Goal: Information Seeking & Learning: Learn about a topic

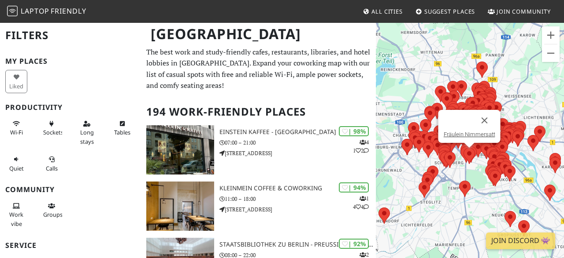
drag, startPoint x: 480, startPoint y: 177, endPoint x: 471, endPoint y: 150, distance: 28.6
click at [463, 148] on area at bounding box center [463, 148] width 0 height 0
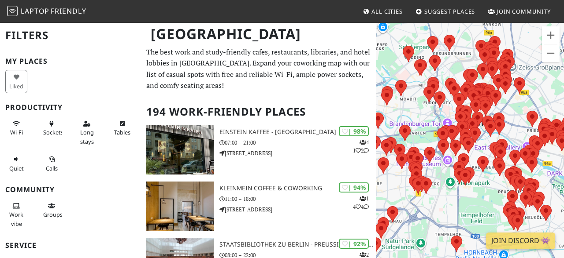
drag, startPoint x: 487, startPoint y: 133, endPoint x: 486, endPoint y: 147, distance: 14.6
click at [486, 147] on div "To navigate, press the arrow keys." at bounding box center [470, 151] width 188 height 258
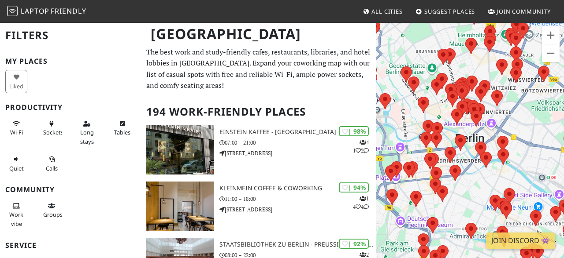
drag, startPoint x: 493, startPoint y: 150, endPoint x: 468, endPoint y: 158, distance: 26.2
click at [468, 158] on div "To navigate, press the arrow keys." at bounding box center [470, 151] width 188 height 258
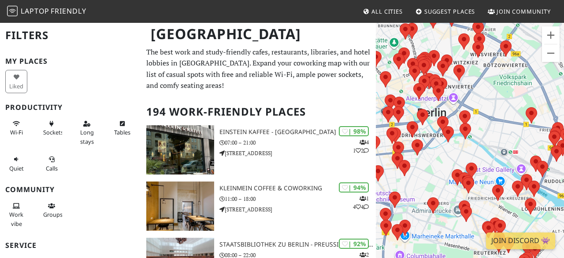
drag, startPoint x: 494, startPoint y: 130, endPoint x: 456, endPoint y: 104, distance: 46.4
click at [456, 104] on div "To navigate, press the arrow keys." at bounding box center [470, 151] width 188 height 258
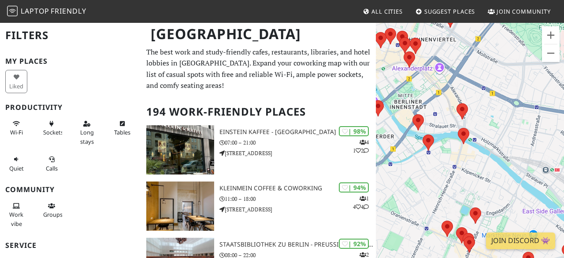
drag, startPoint x: 448, startPoint y: 166, endPoint x: 459, endPoint y: 156, distance: 15.0
click at [459, 156] on div "To navigate, press the arrow keys." at bounding box center [470, 151] width 188 height 258
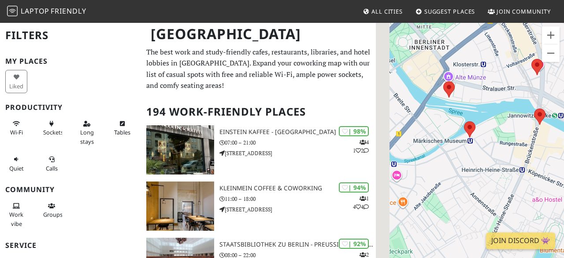
drag, startPoint x: 475, startPoint y: 141, endPoint x: 550, endPoint y: 135, distance: 75.5
click at [550, 135] on div "To navigate, press the arrow keys." at bounding box center [470, 151] width 188 height 258
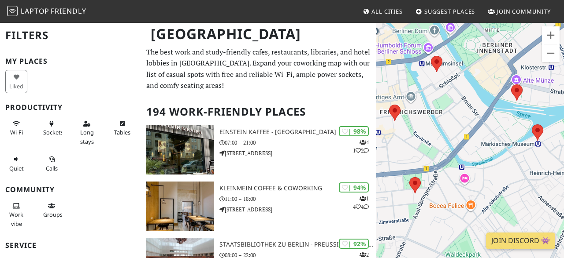
drag, startPoint x: 472, startPoint y: 153, endPoint x: 540, endPoint y: 156, distance: 67.9
click at [540, 156] on div "To navigate, press the arrow keys." at bounding box center [470, 151] width 188 height 258
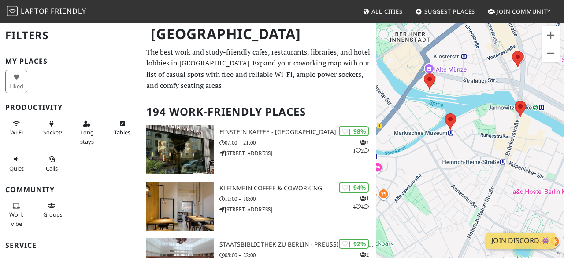
drag, startPoint x: 452, startPoint y: 103, endPoint x: 365, endPoint y: 94, distance: 87.3
click at [376, 94] on div "To navigate, press the arrow keys." at bounding box center [470, 151] width 188 height 258
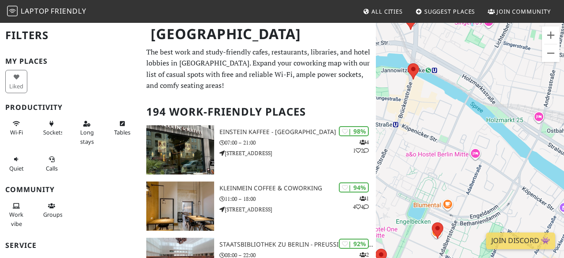
drag, startPoint x: 503, startPoint y: 117, endPoint x: 377, endPoint y: 79, distance: 131.9
click at [377, 79] on div "To navigate, press the arrow keys." at bounding box center [470, 151] width 188 height 258
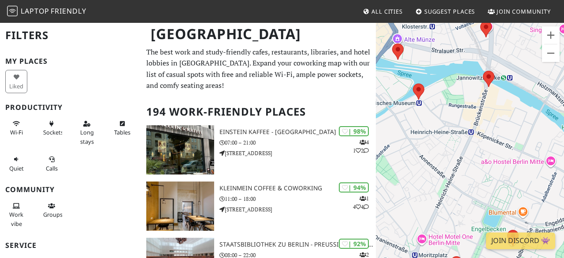
drag, startPoint x: 475, startPoint y: 125, endPoint x: 545, endPoint y: 133, distance: 70.4
click at [545, 133] on div "To navigate, press the arrow keys." at bounding box center [470, 151] width 188 height 258
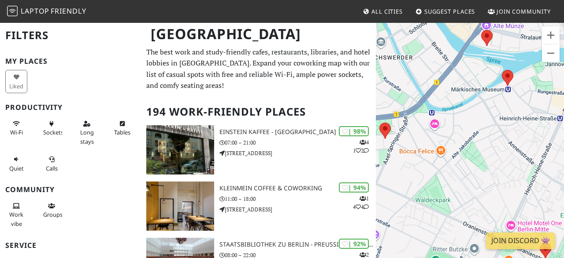
drag, startPoint x: 442, startPoint y: 138, endPoint x: 535, endPoint y: 120, distance: 94.7
click at [535, 120] on div "To navigate, press the arrow keys." at bounding box center [470, 151] width 188 height 258
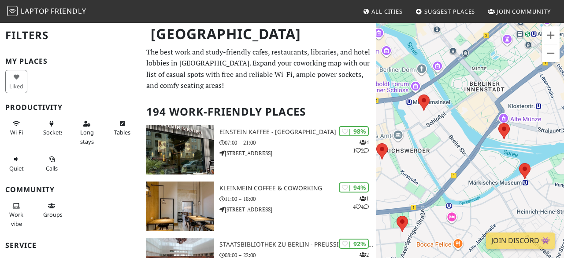
drag, startPoint x: 459, startPoint y: 98, endPoint x: 476, endPoint y: 199, distance: 101.9
click at [476, 199] on div "To navigate, press the arrow keys." at bounding box center [470, 151] width 188 height 258
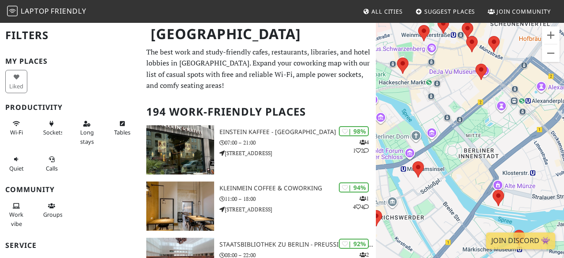
drag, startPoint x: 461, startPoint y: 140, endPoint x: 449, endPoint y: 232, distance: 92.4
click at [449, 232] on div "To navigate, press the arrow keys." at bounding box center [470, 151] width 188 height 258
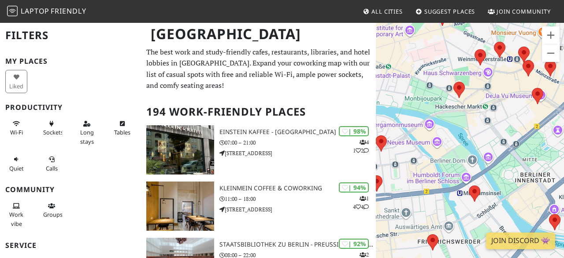
drag, startPoint x: 441, startPoint y: 133, endPoint x: 502, endPoint y: 159, distance: 66.3
click at [502, 159] on div "To navigate, press the arrow keys." at bounding box center [470, 151] width 188 height 258
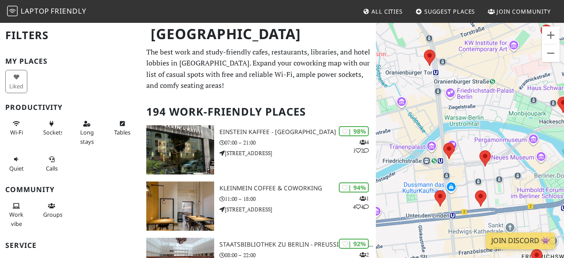
drag, startPoint x: 426, startPoint y: 140, endPoint x: 534, endPoint y: 157, distance: 108.7
click at [534, 157] on div "To navigate, press the arrow keys." at bounding box center [470, 151] width 188 height 258
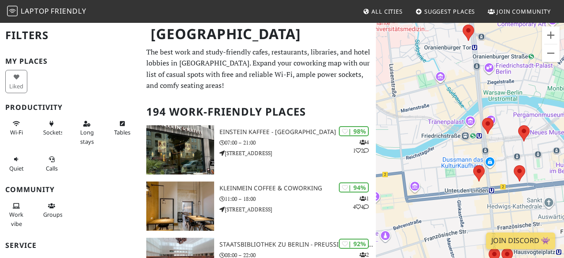
drag, startPoint x: 448, startPoint y: 132, endPoint x: 491, endPoint y: 108, distance: 49.3
click at [491, 108] on div "To navigate, press the arrow keys." at bounding box center [470, 151] width 188 height 258
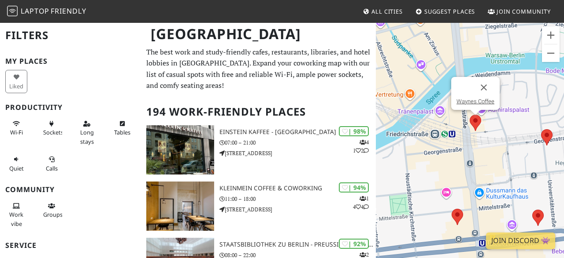
click at [469, 115] on area at bounding box center [469, 115] width 0 height 0
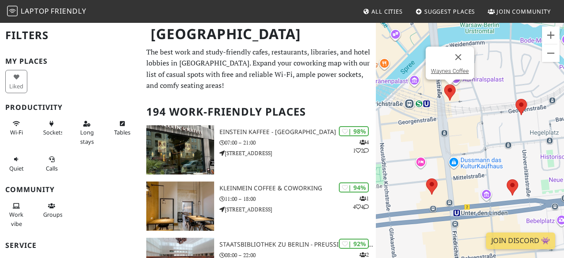
drag, startPoint x: 490, startPoint y: 143, endPoint x: 462, endPoint y: 112, distance: 41.8
click at [462, 112] on div "To navigate, press the arrow keys. Waynes Coffee" at bounding box center [470, 151] width 188 height 258
click at [443, 73] on link "Waynes Coffee" at bounding box center [450, 71] width 38 height 7
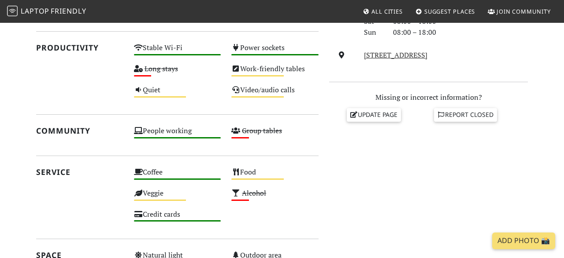
scroll to position [316, 0]
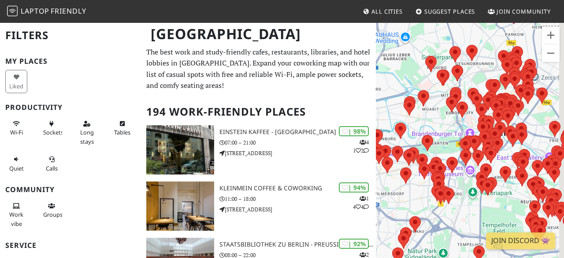
drag, startPoint x: 537, startPoint y: 131, endPoint x: 458, endPoint y: 125, distance: 79.0
click at [458, 125] on div "To navigate, press the arrow keys." at bounding box center [470, 151] width 188 height 258
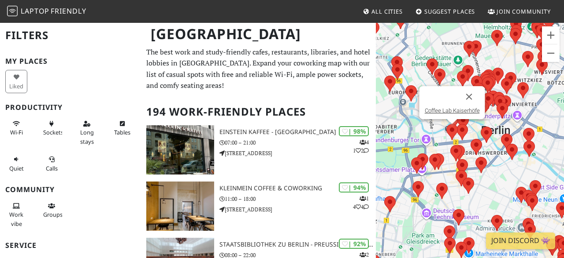
drag, startPoint x: 509, startPoint y: 135, endPoint x: 454, endPoint y: 126, distance: 55.8
click at [454, 126] on div "To navigate, press the arrow keys. Coffee Lab Kaiserhöfe" at bounding box center [470, 151] width 188 height 258
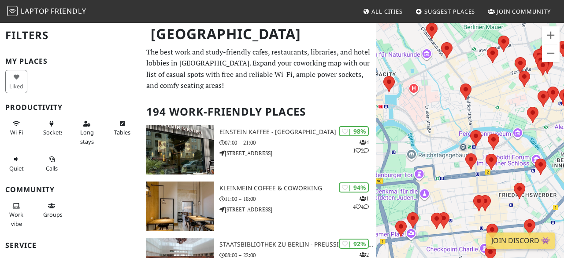
drag, startPoint x: 438, startPoint y: 164, endPoint x: 466, endPoint y: 164, distance: 28.6
click at [466, 164] on div "To navigate, press the arrow keys." at bounding box center [470, 151] width 188 height 258
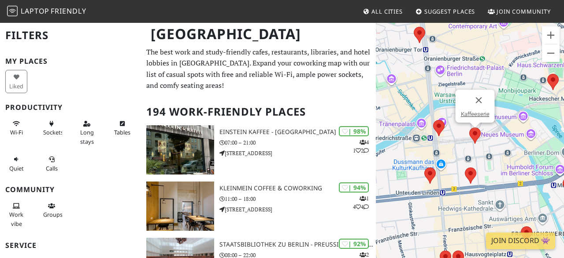
click at [469, 128] on area at bounding box center [469, 128] width 0 height 0
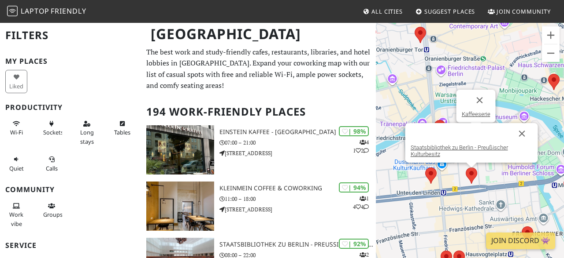
click at [465, 168] on area at bounding box center [465, 168] width 0 height 0
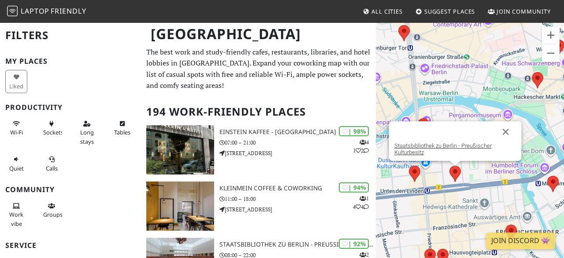
drag, startPoint x: 504, startPoint y: 174, endPoint x: 487, endPoint y: 173, distance: 16.8
click at [487, 173] on div "To navigate, press the arrow keys. Staatsbibliothek zu Berlin - Preußischer Kul…" at bounding box center [470, 151] width 188 height 258
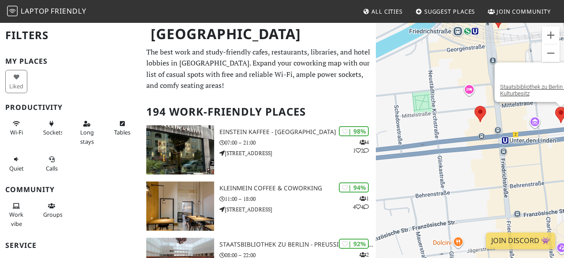
drag, startPoint x: 428, startPoint y: 119, endPoint x: 563, endPoint y: 49, distance: 151.8
click at [563, 49] on div "To navigate, press the arrow keys. Staatsbibliothek zu Berlin - Preußischer Kul…" at bounding box center [470, 151] width 188 height 258
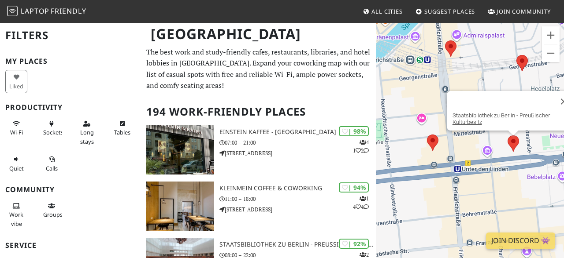
drag, startPoint x: 444, startPoint y: 141, endPoint x: 402, endPoint y: 168, distance: 50.1
click at [402, 168] on div "To navigate, press the arrow keys. Staatsbibliothek zu Berlin - Preußischer Kul…" at bounding box center [470, 151] width 188 height 258
click at [491, 150] on div "To navigate, press the arrow keys. Staatsbibliothek zu Berlin - Preußischer Kul…" at bounding box center [470, 151] width 188 height 258
click at [472, 117] on link "Staatsbibliothek zu Berlin - Preußischer Kulturbesitz" at bounding box center [500, 118] width 97 height 13
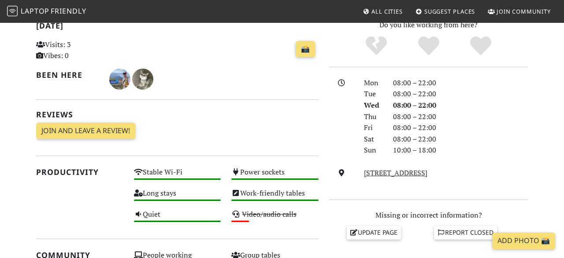
scroll to position [189, 0]
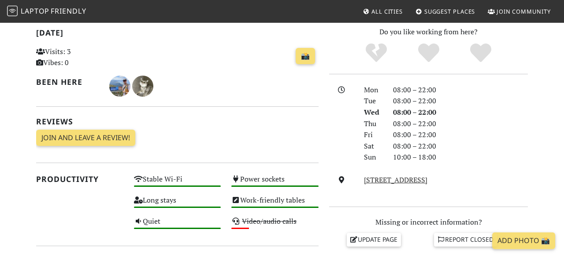
drag, startPoint x: 266, startPoint y: 162, endPoint x: 263, endPoint y: 136, distance: 26.6
click at [263, 136] on div "Today Visits: 3 Vibes: 0 📸 Been here Reviews Join and leave a review! Join and …" at bounding box center [177, 256] width 293 height 460
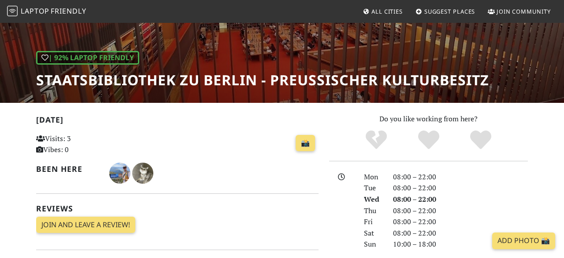
scroll to position [100, 0]
